Goal: Task Accomplishment & Management: Manage account settings

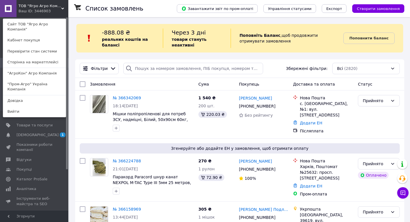
click at [28, 74] on link ""АгроКон" Агро Компанія" at bounding box center [34, 73] width 63 height 11
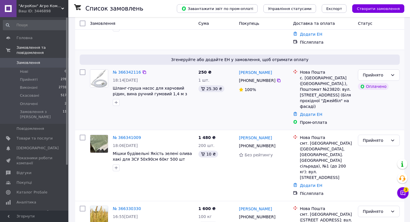
scroll to position [101, 0]
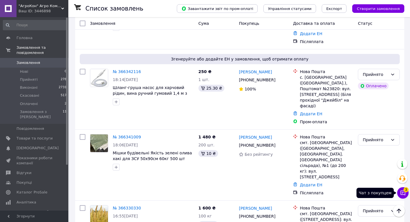
click at [405, 192] on icon at bounding box center [403, 193] width 6 height 6
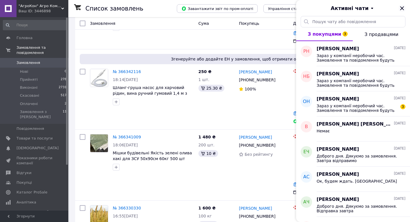
click at [402, 9] on icon "Закрити" at bounding box center [402, 8] width 7 height 7
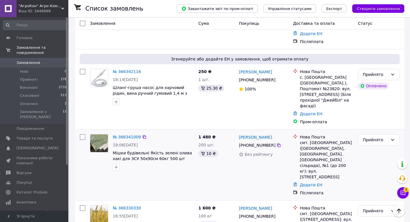
scroll to position [0, 0]
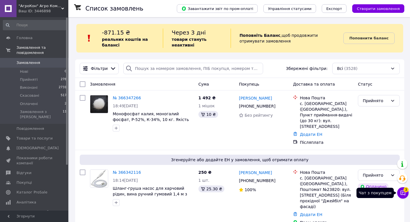
click at [404, 193] on icon at bounding box center [403, 193] width 6 height 6
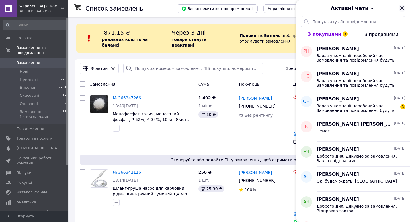
click at [402, 9] on icon "Закрити" at bounding box center [402, 8] width 4 height 4
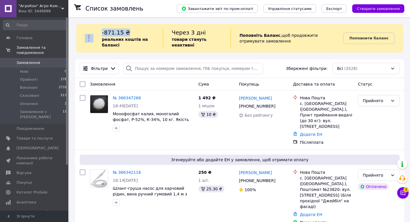
drag, startPoint x: 101, startPoint y: 32, endPoint x: 126, endPoint y: 33, distance: 25.4
click at [126, 33] on div "-871.15 ₴ реальних коштів на балансі Через 3 дні товари стануть неактивні Попов…" at bounding box center [239, 37] width 327 height 19
click at [126, 33] on div "-871.15 ₴ реальних коштів на балансі" at bounding box center [132, 37] width 61 height 19
drag, startPoint x: 123, startPoint y: 30, endPoint x: 102, endPoint y: 32, distance: 21.4
click at [102, 32] on span "-871.15 ₴" at bounding box center [116, 32] width 28 height 7
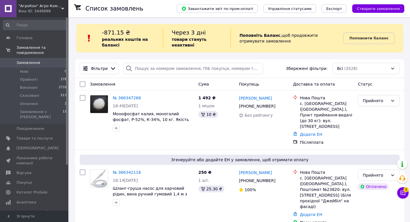
click at [117, 32] on span "-871.15 ₴" at bounding box center [116, 32] width 28 height 7
drag, startPoint x: 128, startPoint y: 32, endPoint x: 103, endPoint y: 32, distance: 25.9
click at [102, 32] on div "-871.15 ₴ реальних коштів на балансі" at bounding box center [132, 37] width 61 height 19
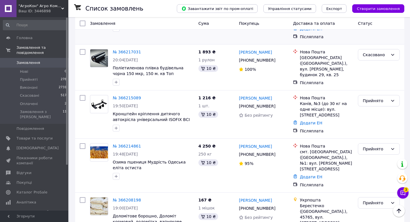
scroll to position [486, 0]
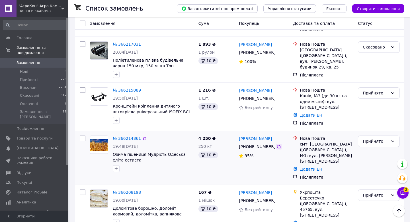
click at [277, 145] on icon at bounding box center [278, 146] width 3 height 3
drag, startPoint x: 152, startPoint y: 116, endPoint x: 113, endPoint y: 116, distance: 39.0
click at [113, 135] on div "№ 366214861" at bounding box center [153, 138] width 82 height 7
copy div "№ 366214861"
drag, startPoint x: 112, startPoint y: 131, endPoint x: 191, endPoint y: 132, distance: 79.5
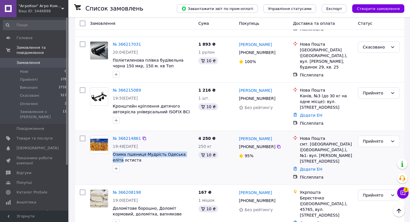
click at [191, 133] on div "№ 366214861 19:48, 11.10.2025 Озима пшениця Мудрість Одеська еліта остиста" at bounding box center [153, 153] width 86 height 41
copy span "Озима пшениця Мудрість Одеська еліта"
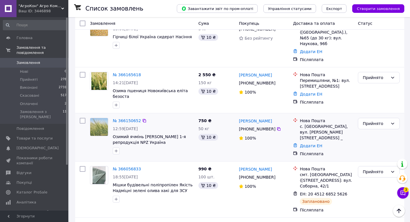
scroll to position [742, 0]
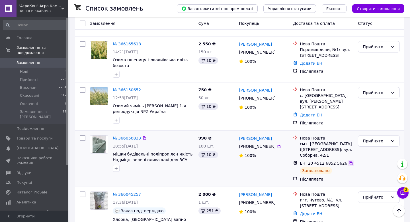
click at [349, 161] on icon at bounding box center [350, 162] width 3 height 3
click at [21, 38] on span "Головна" at bounding box center [25, 37] width 16 height 5
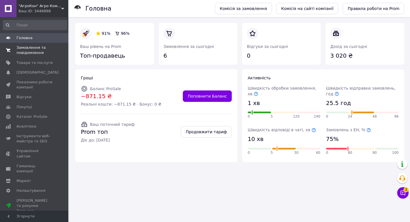
click at [28, 48] on span "Замовлення та повідомлення" at bounding box center [35, 50] width 36 height 10
